Goal: Task Accomplishment & Management: Use online tool/utility

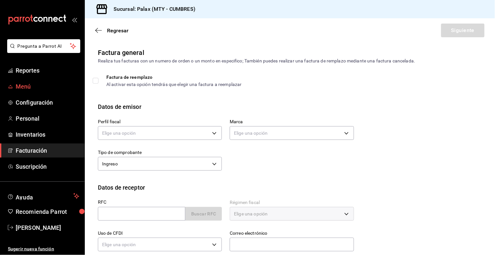
click at [25, 84] on span "Menú" at bounding box center [48, 86] width 64 height 9
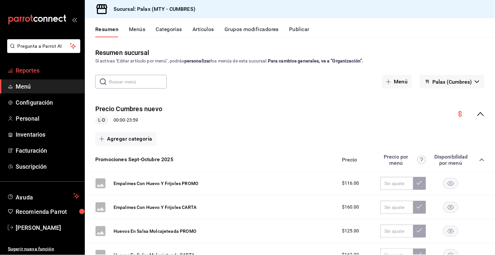
click at [46, 72] on span "Reportes" at bounding box center [48, 70] width 64 height 9
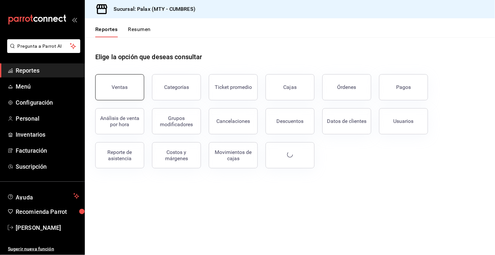
click at [127, 83] on button "Ventas" at bounding box center [119, 87] width 49 height 26
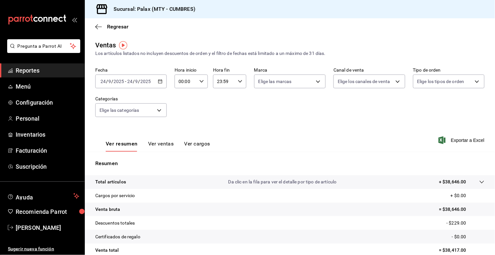
click at [154, 85] on div "[DATE] [DATE] - [DATE] [DATE]" at bounding box center [130, 81] width 71 height 14
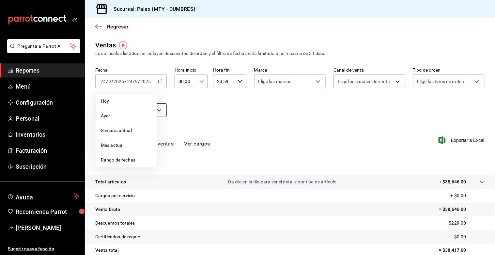
click at [127, 104] on span "Hoy" at bounding box center [126, 101] width 51 height 7
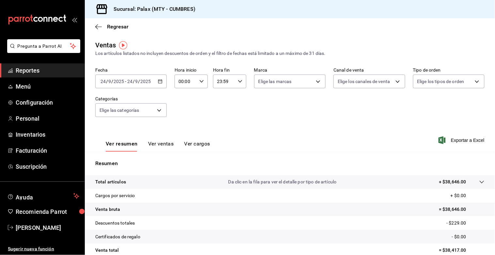
click at [199, 82] on icon "button" at bounding box center [201, 81] width 5 height 5
click at [185, 131] on button "07" at bounding box center [182, 135] width 14 height 13
type input "07:00"
click at [236, 82] on div at bounding box center [247, 127] width 495 height 255
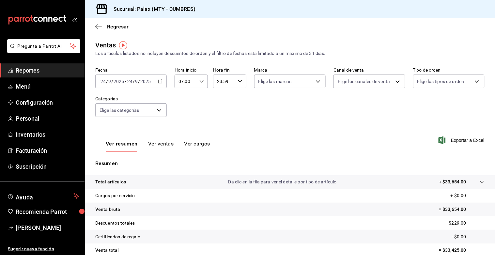
click at [238, 82] on icon "button" at bounding box center [240, 81] width 5 height 5
click at [219, 136] on button "14" at bounding box center [220, 142] width 14 height 13
type input "14:59"
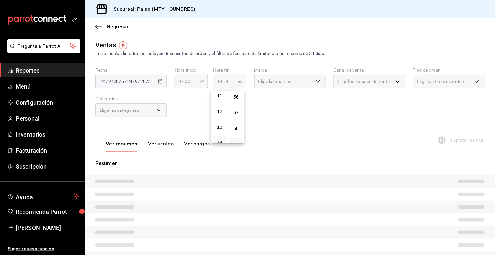
click at [195, 117] on div at bounding box center [247, 127] width 495 height 255
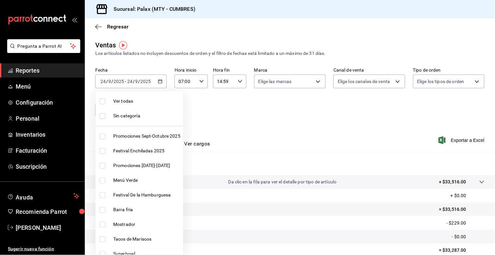
click at [151, 112] on body "Pregunta a Parrot AI Reportes Menú Configuración Personal Inventarios Facturaci…" at bounding box center [247, 127] width 495 height 255
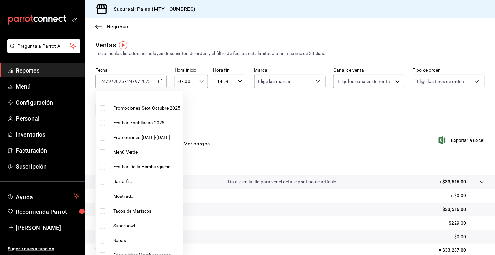
scroll to position [36, 0]
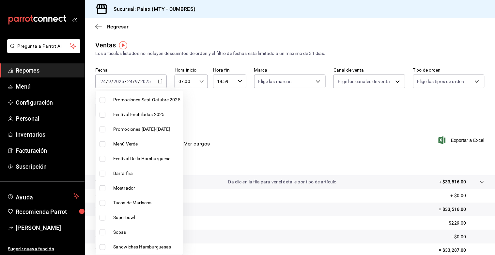
click at [101, 187] on input "checkbox" at bounding box center [103, 188] width 6 height 6
checkbox input "true"
type input "f2dae4ce-bbab-4ca5-92d1-59dc07dbf672"
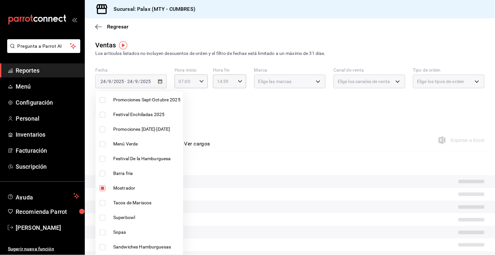
drag, startPoint x: 195, startPoint y: 146, endPoint x: 207, endPoint y: 143, distance: 12.7
click at [197, 145] on div at bounding box center [247, 127] width 495 height 255
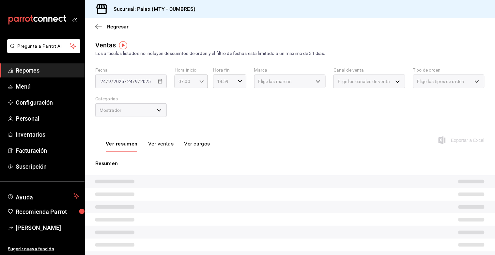
drag, startPoint x: 216, startPoint y: 131, endPoint x: 193, endPoint y: 134, distance: 23.1
click at [157, 142] on button "Ver ventas" at bounding box center [161, 145] width 26 height 11
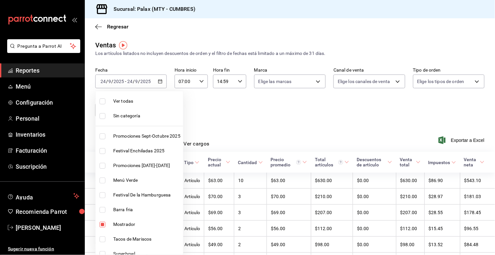
click at [161, 112] on body "Pregunta a Parrot AI Reportes Menú Configuración Personal Inventarios Facturaci…" at bounding box center [247, 127] width 495 height 255
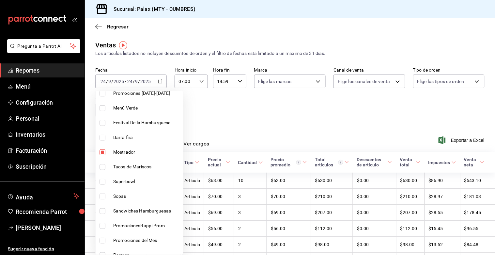
scroll to position [72, 0]
click at [101, 151] on input "checkbox" at bounding box center [103, 152] width 6 height 6
checkbox input "false"
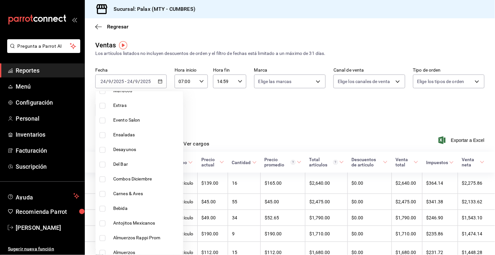
scroll to position [326, 0]
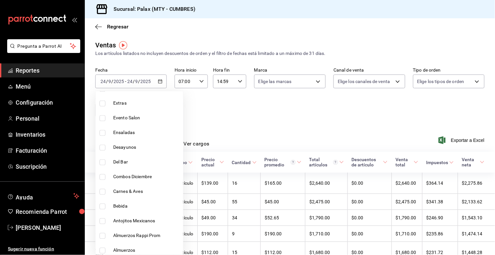
click at [101, 162] on input "checkbox" at bounding box center [103, 162] width 6 height 6
checkbox input "true"
type input "5041f980-30f3-428d-be8c-286edc227efb"
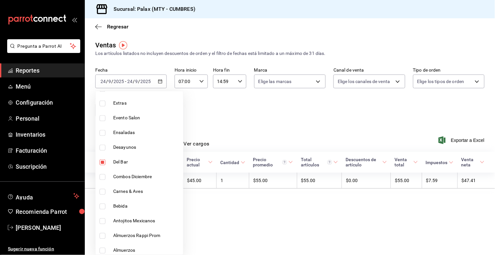
click at [250, 127] on div at bounding box center [247, 127] width 495 height 255
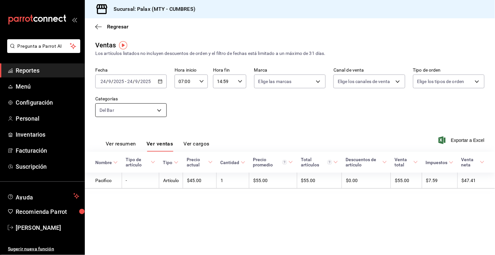
click at [162, 109] on body "Pregunta a Parrot AI Reportes Menú Configuración Personal Inventarios Facturaci…" at bounding box center [247, 127] width 495 height 255
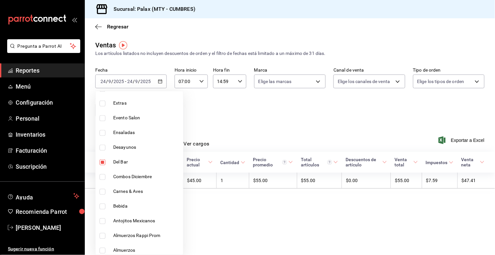
click at [100, 163] on input "checkbox" at bounding box center [103, 162] width 6 height 6
checkbox input "false"
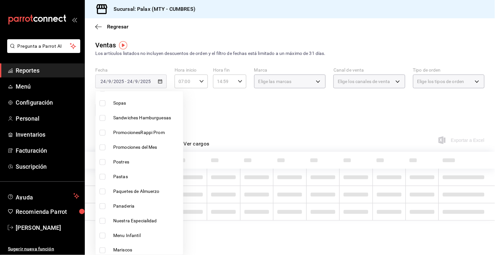
scroll to position [145, 0]
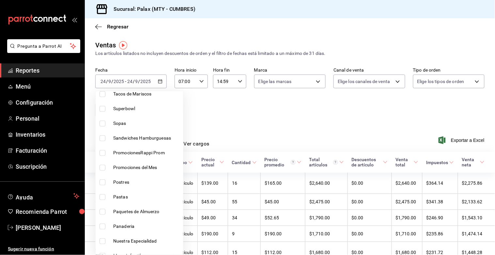
click at [103, 181] on input "checkbox" at bounding box center [103, 182] width 6 height 6
checkbox input "true"
type input "6970ed2c-64d9-4fee-a1ac-8fe23c7e63ab"
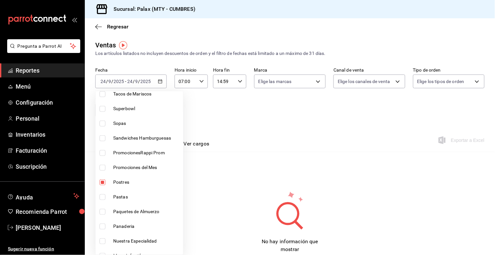
click at [103, 181] on input "checkbox" at bounding box center [103, 182] width 6 height 6
checkbox input "false"
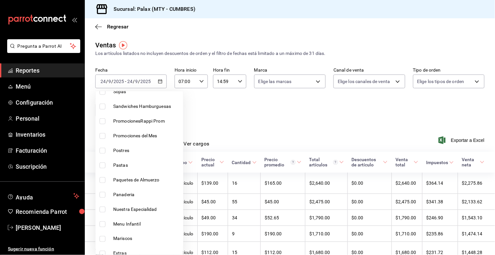
scroll to position [217, 0]
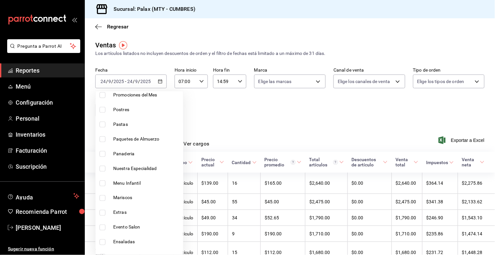
click at [103, 155] on input "checkbox" at bounding box center [103, 154] width 6 height 6
checkbox input "true"
type input "c1857e69-1263-4738-8070-fa69687f0395"
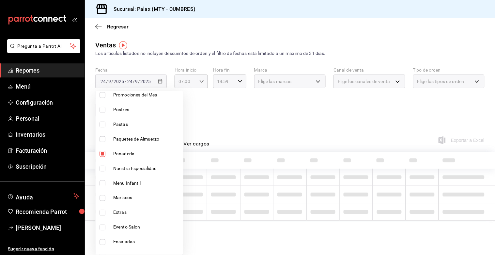
click at [196, 121] on div at bounding box center [247, 127] width 495 height 255
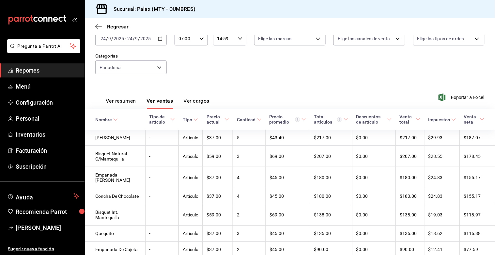
scroll to position [32, 0]
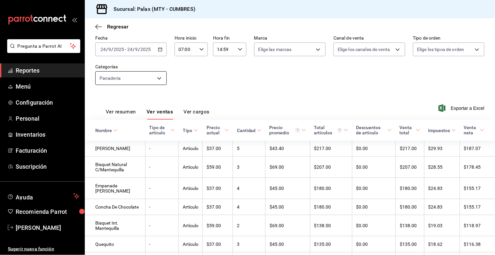
click at [154, 80] on body "Pregunta a Parrot AI Reportes Menú Configuración Personal Inventarios Facturaci…" at bounding box center [247, 127] width 495 height 255
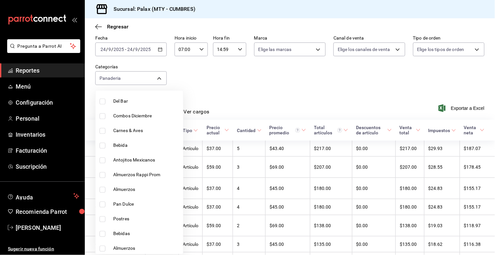
scroll to position [435, 0]
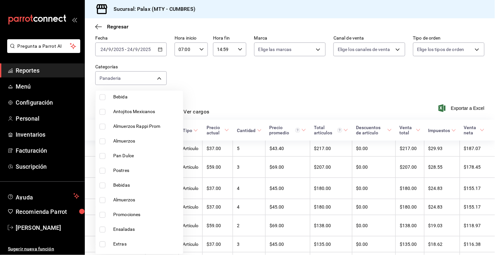
click at [103, 168] on input "checkbox" at bounding box center [103, 170] width 6 height 6
checkbox input "true"
type input "c1857e69-1263-4738-8070-fa69687f0395,f0b9eaa6-d632-40ae-aa09-0bcae4e471a3"
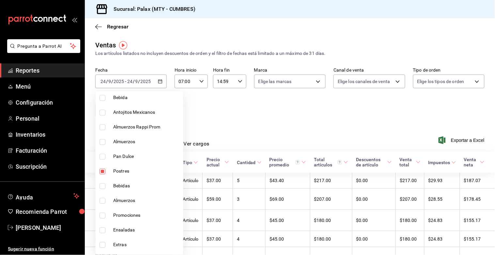
click at [209, 99] on div at bounding box center [247, 127] width 495 height 255
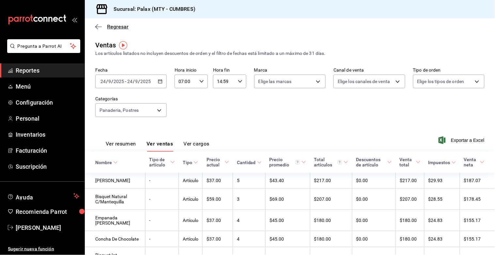
click at [97, 27] on icon "button" at bounding box center [98, 27] width 7 height 6
